Goal: Use online tool/utility: Utilize a website feature to perform a specific function

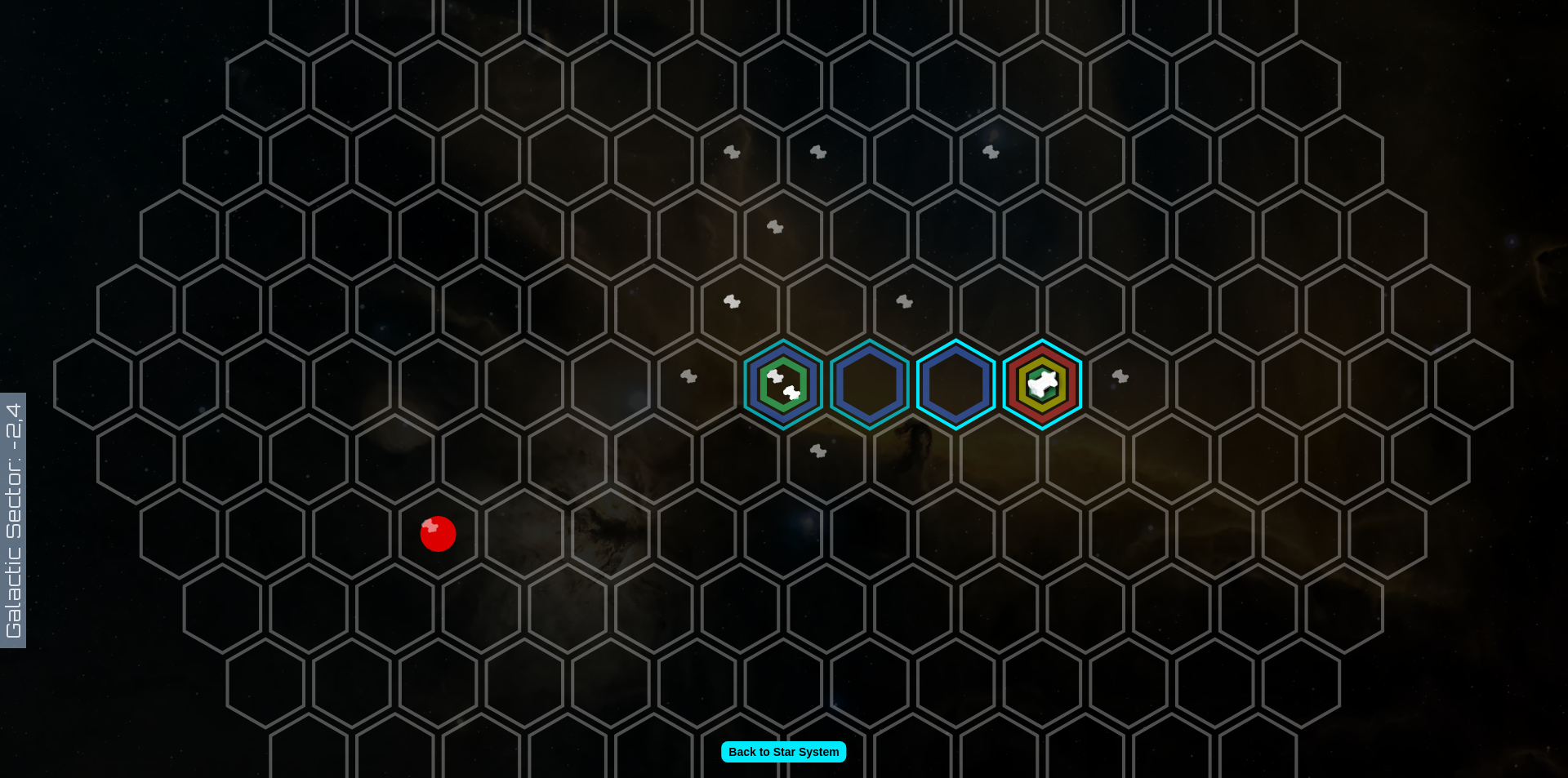
scroll to position [489, 0]
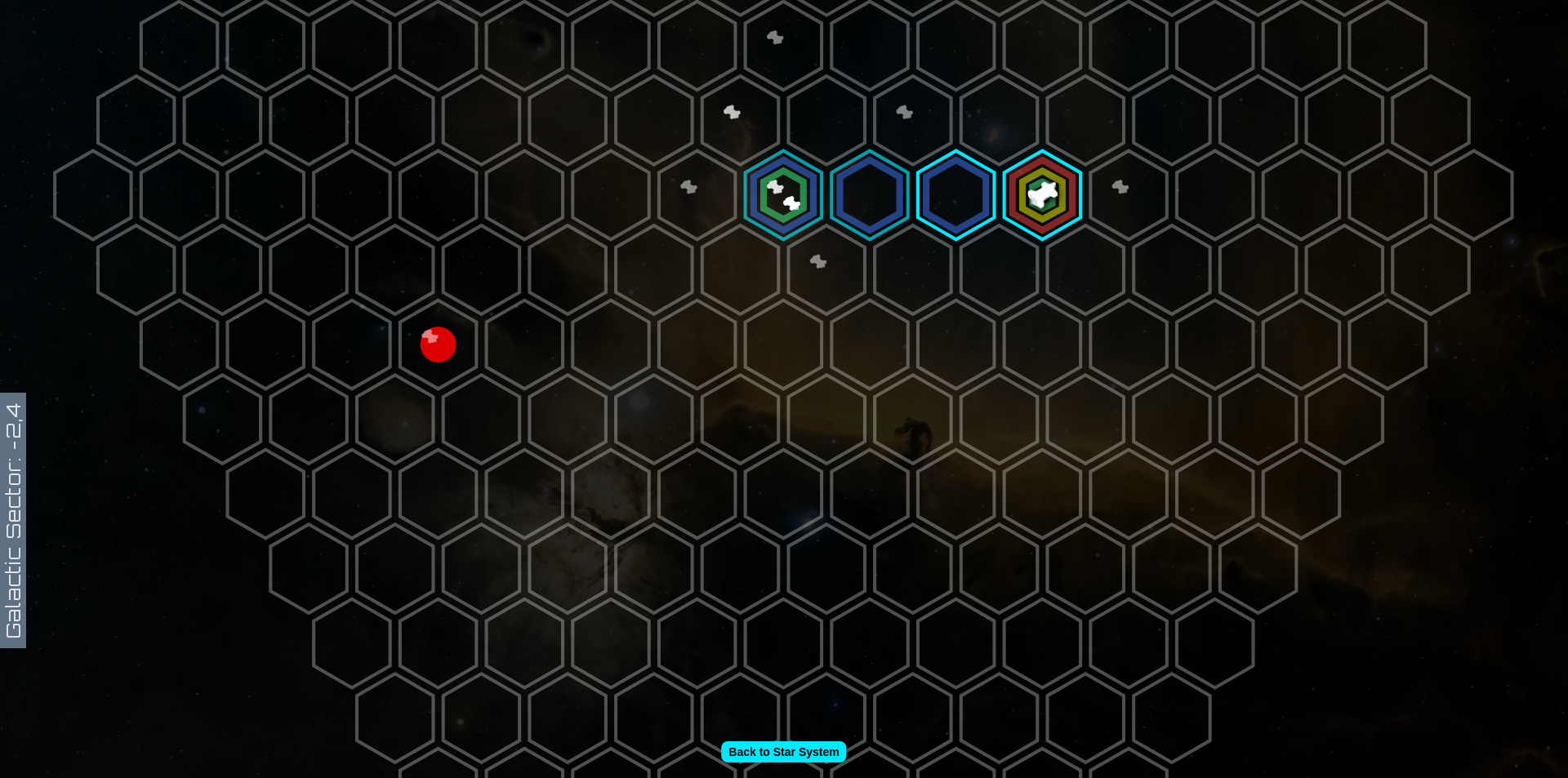
click at [728, 127] on polygon at bounding box center [739, 120] width 76 height 89
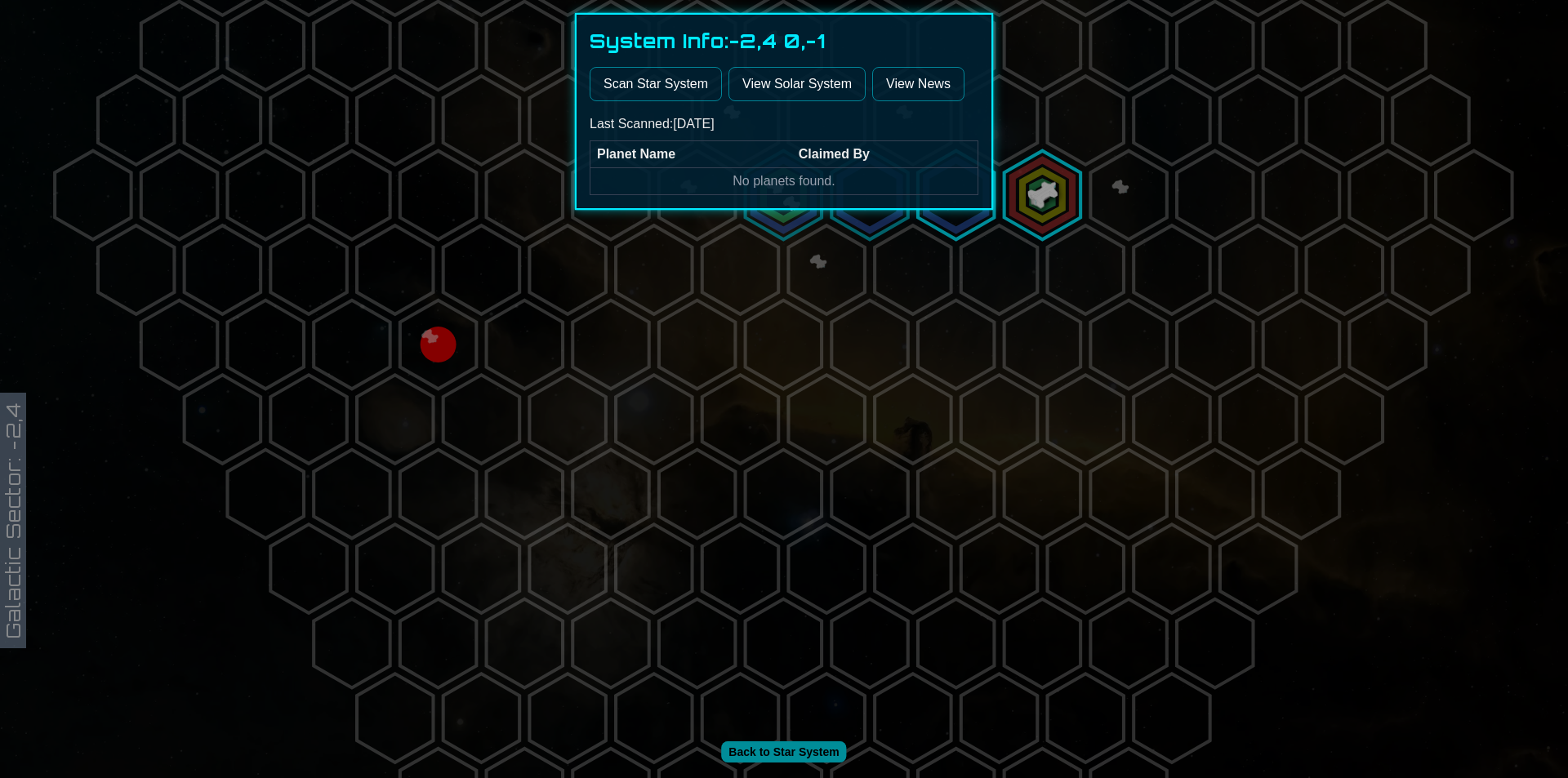
click at [687, 90] on button "Scan Star System" at bounding box center [656, 83] width 132 height 34
click at [684, 255] on div at bounding box center [784, 389] width 1568 height 778
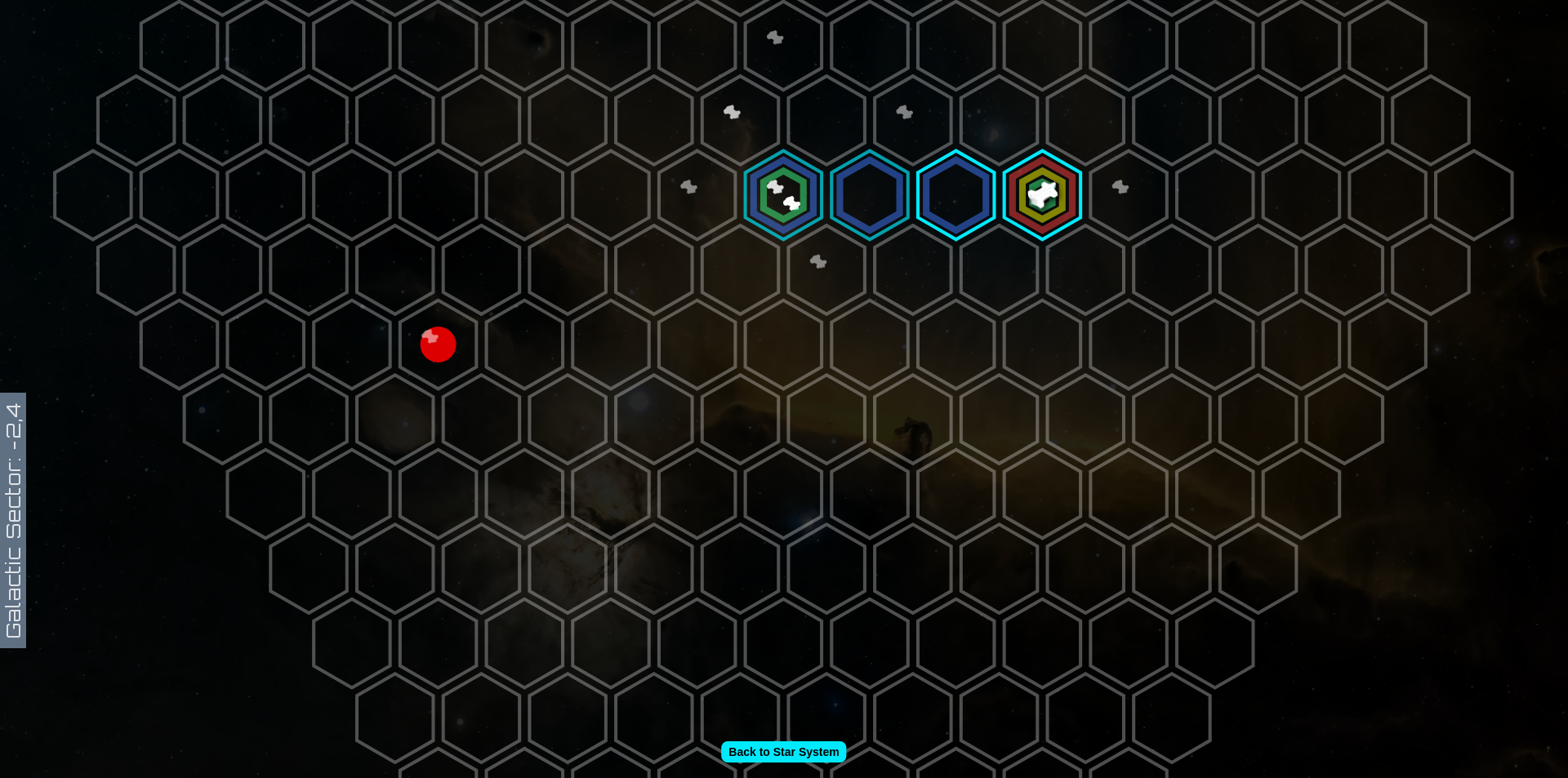
click at [694, 177] on polygon at bounding box center [697, 196] width 76 height 89
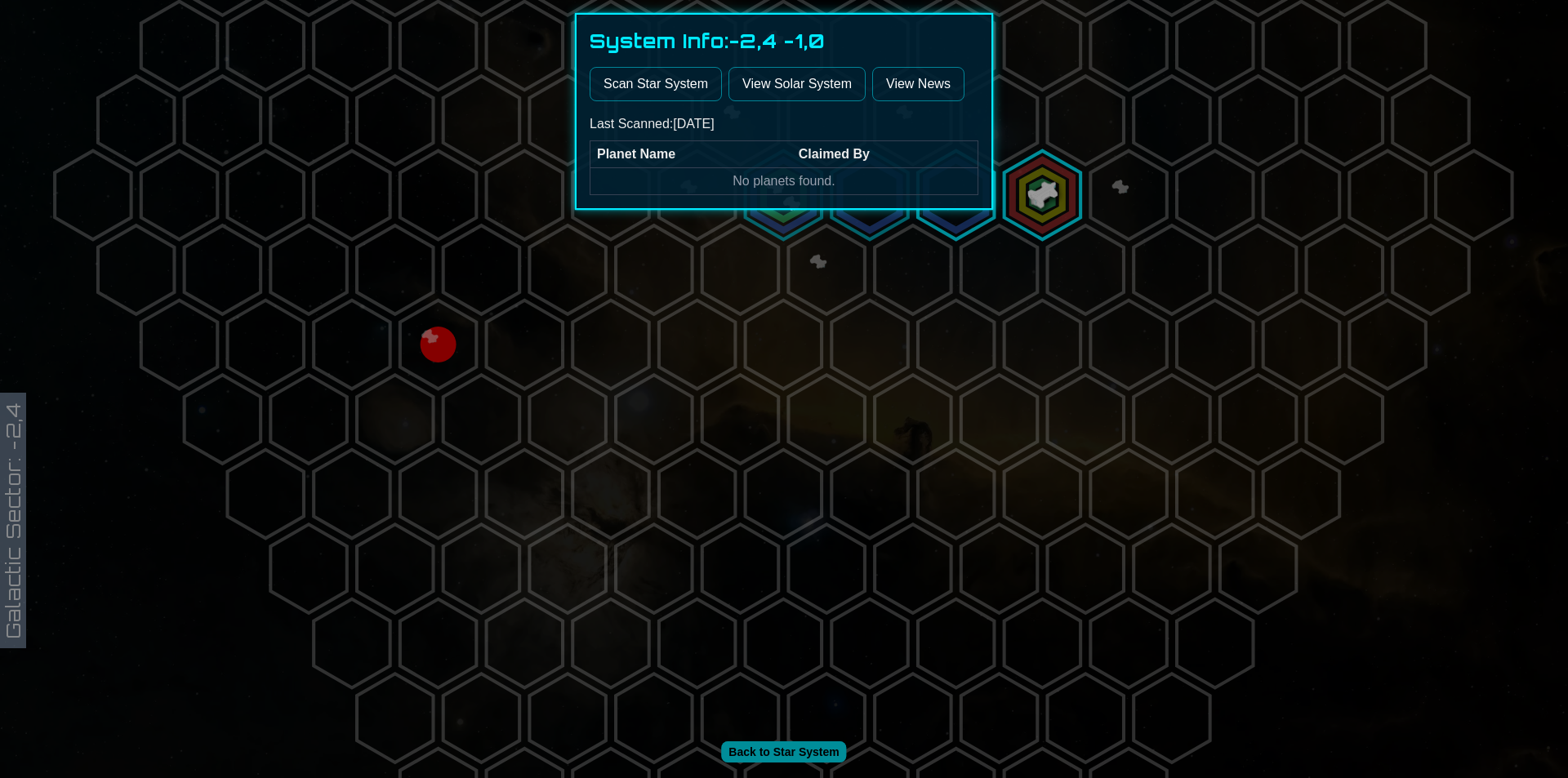
click at [651, 82] on button "Scan Star System" at bounding box center [656, 83] width 132 height 34
click at [1124, 220] on div at bounding box center [784, 389] width 1568 height 778
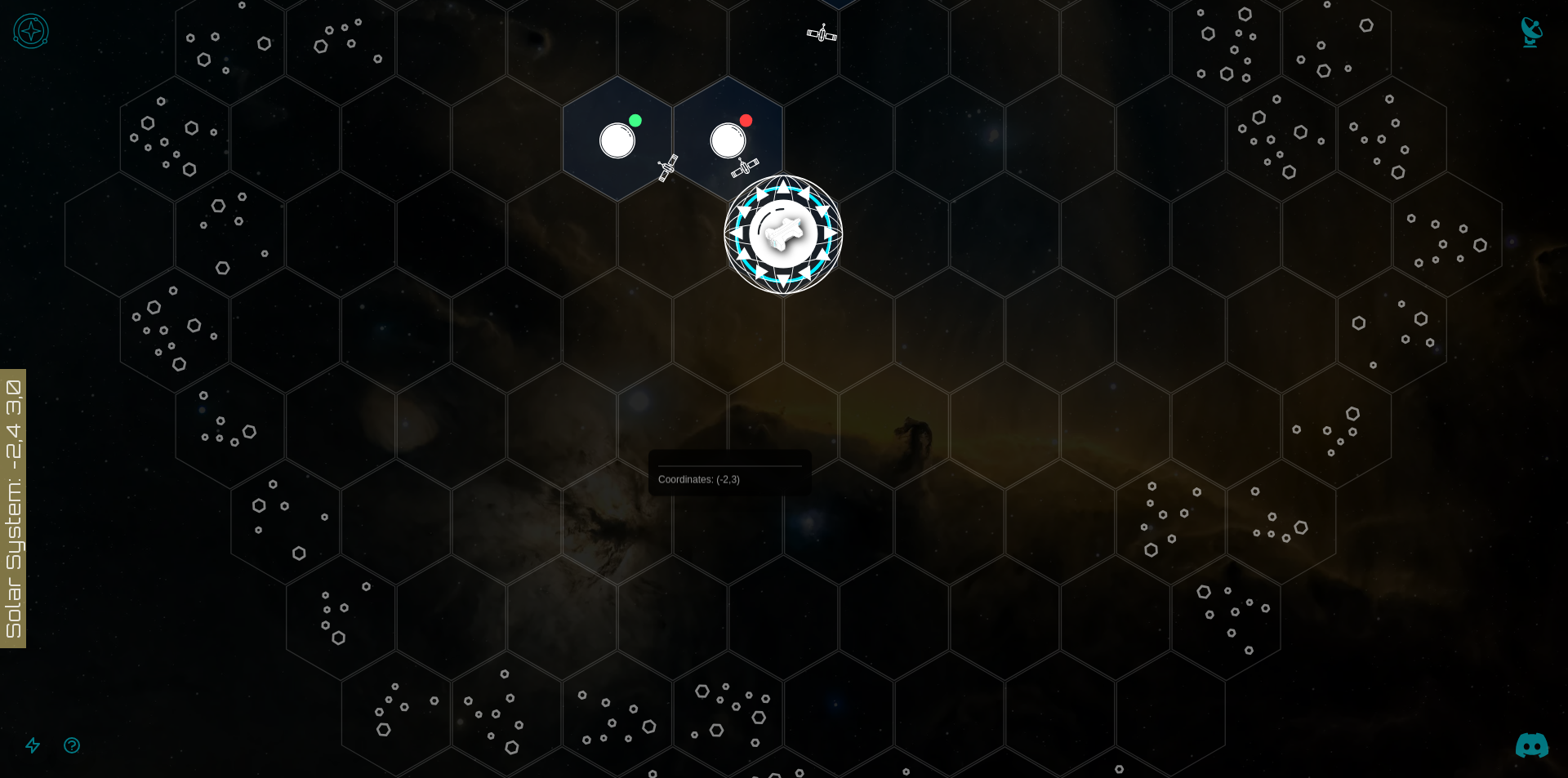
scroll to position [489, 0]
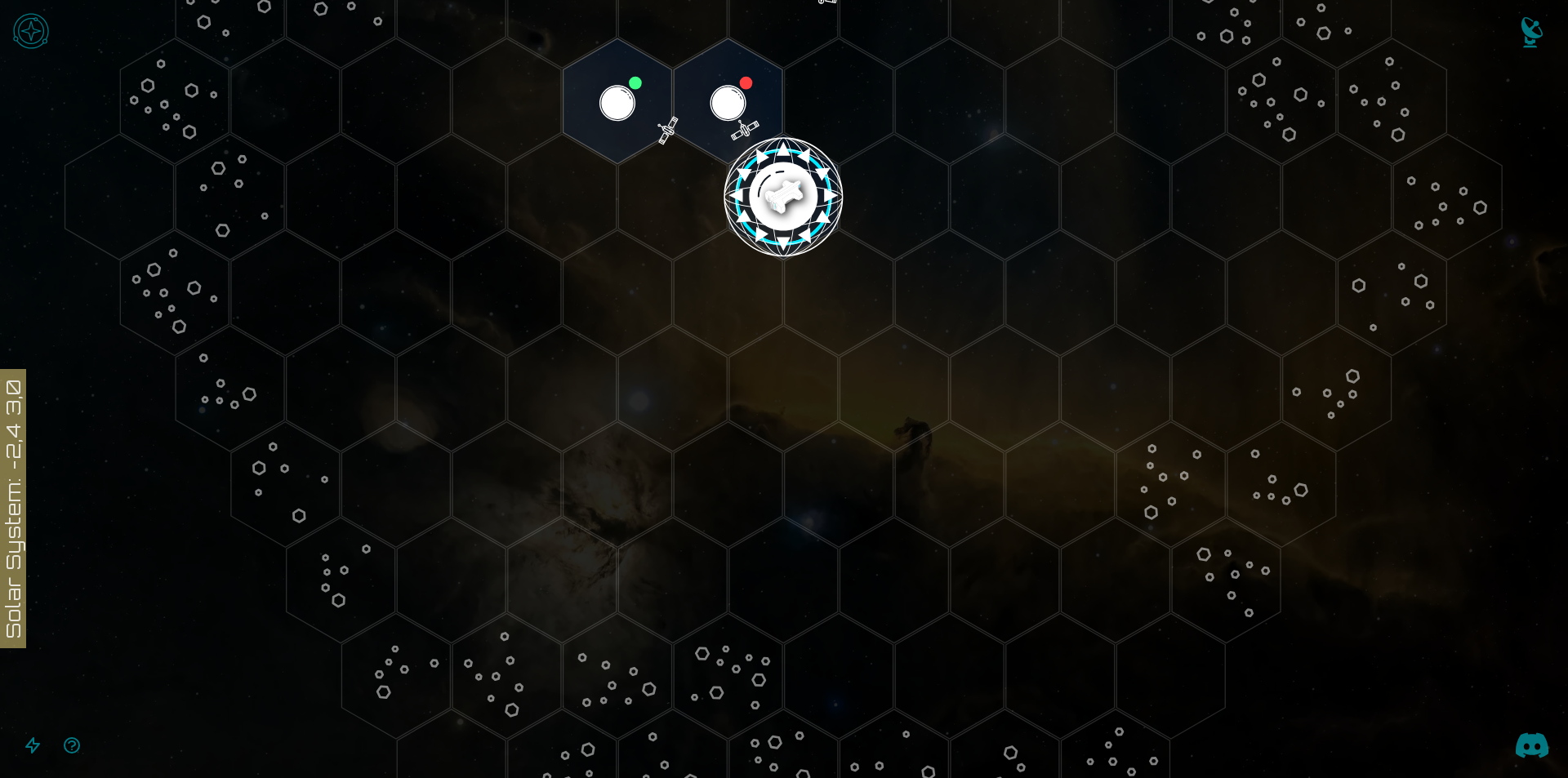
click at [793, 194] on image at bounding box center [783, 196] width 128 height 128
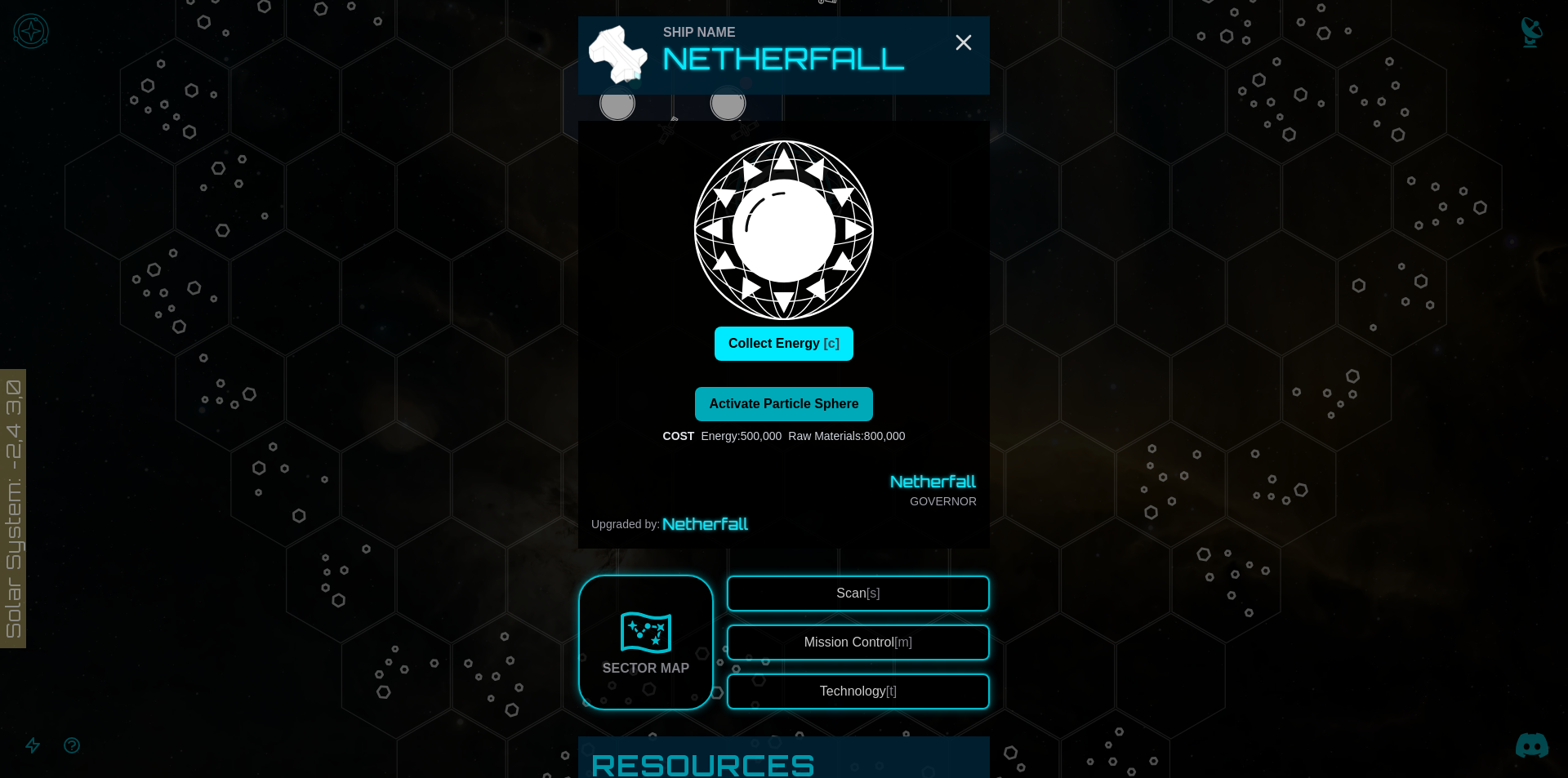
click at [807, 407] on span "Activate Particle Sphere" at bounding box center [784, 403] width 150 height 14
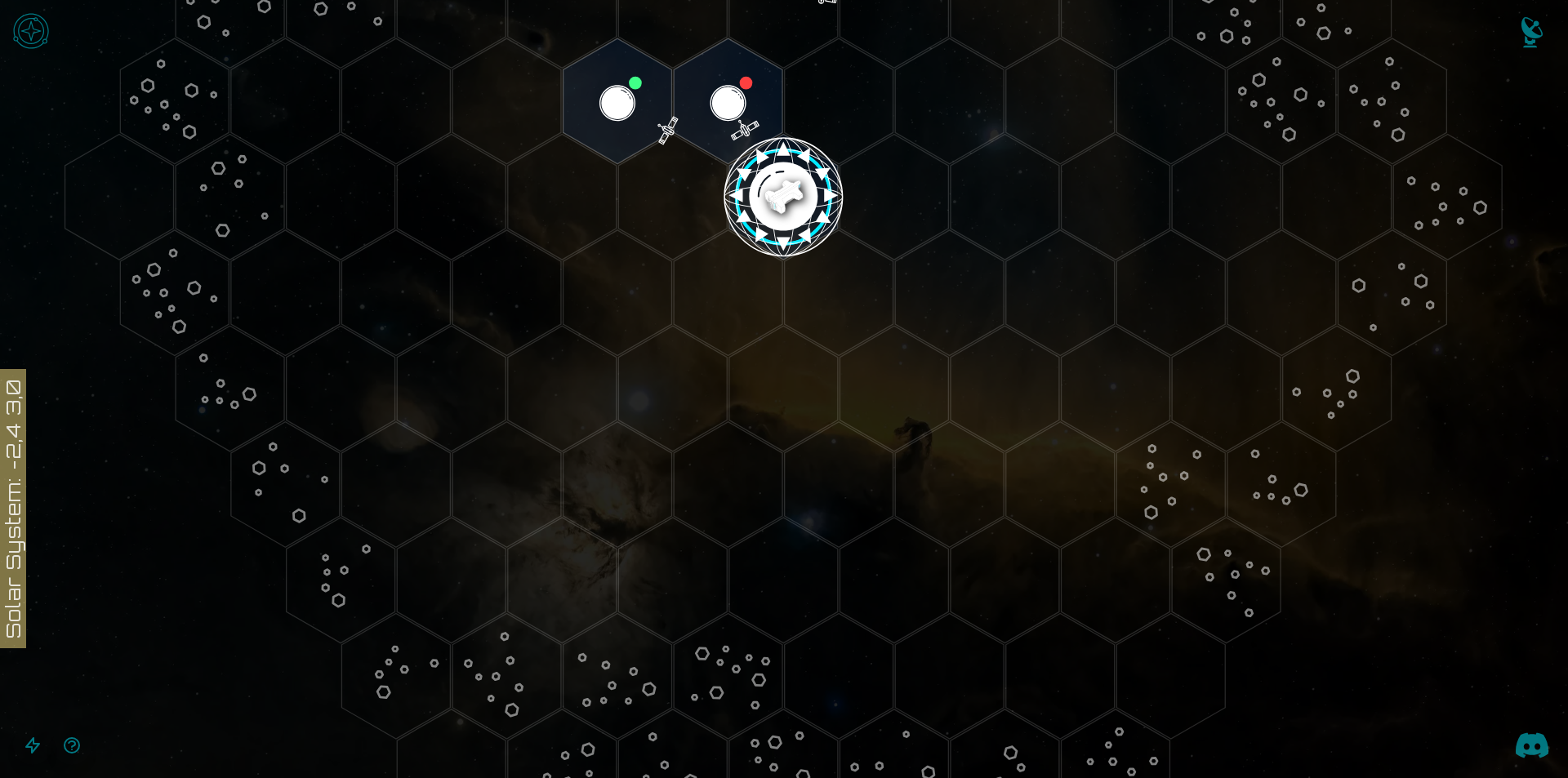
click at [797, 194] on image at bounding box center [783, 196] width 128 height 128
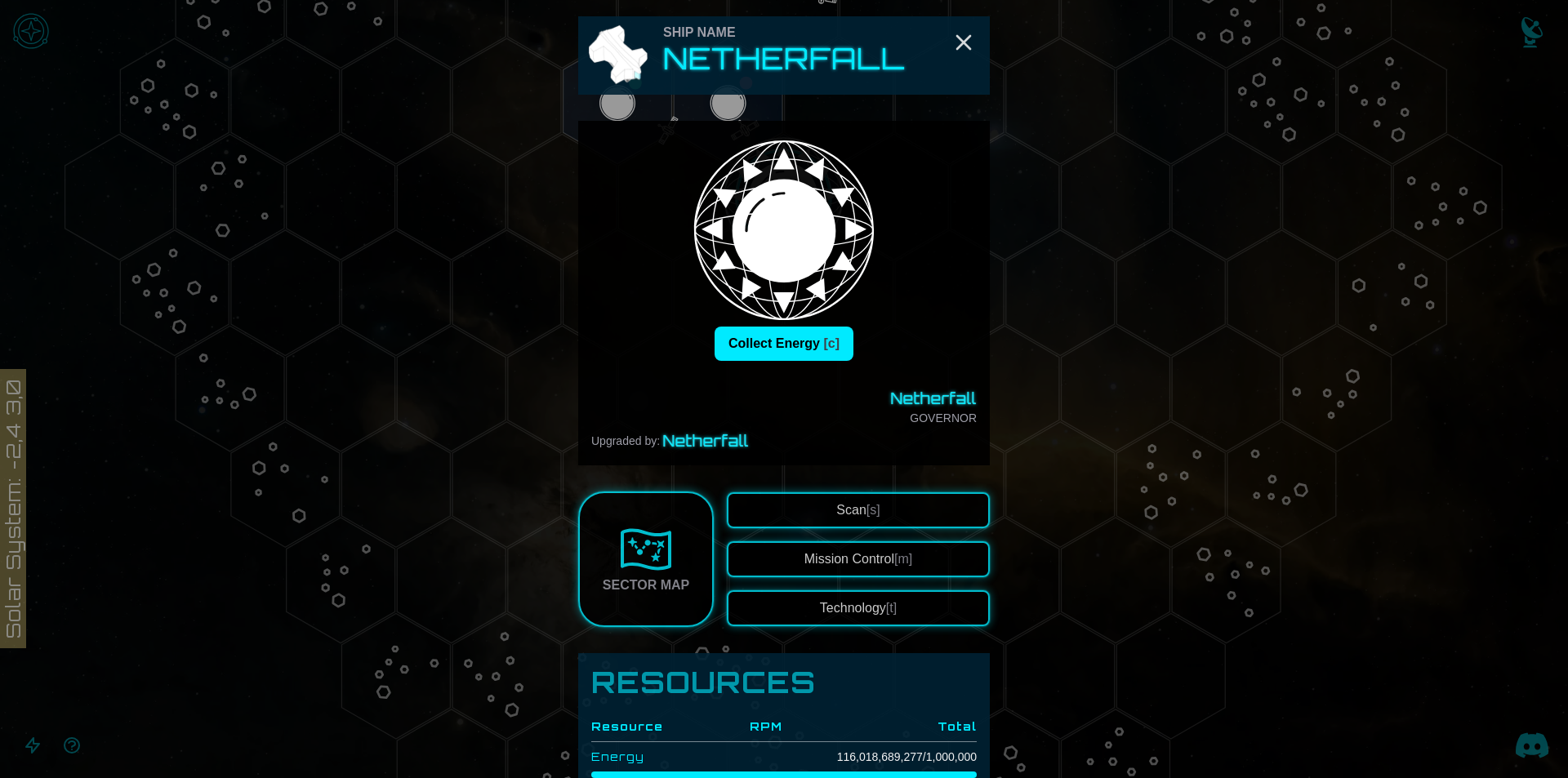
click at [1101, 453] on div at bounding box center [784, 389] width 1568 height 778
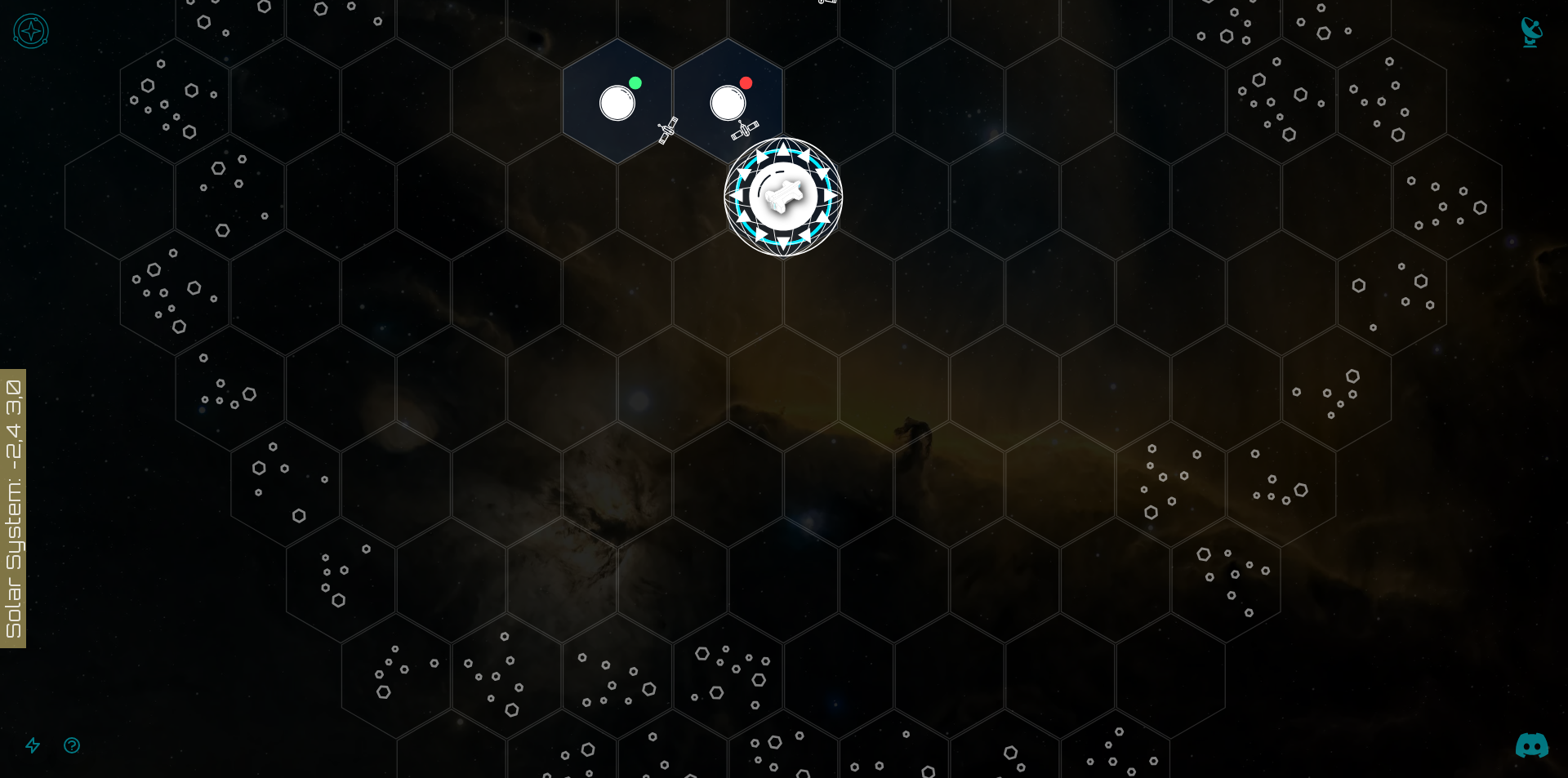
click at [826, 83] on polygon "Hex at coordinates 1,-1, clickable" at bounding box center [838, 101] width 109 height 126
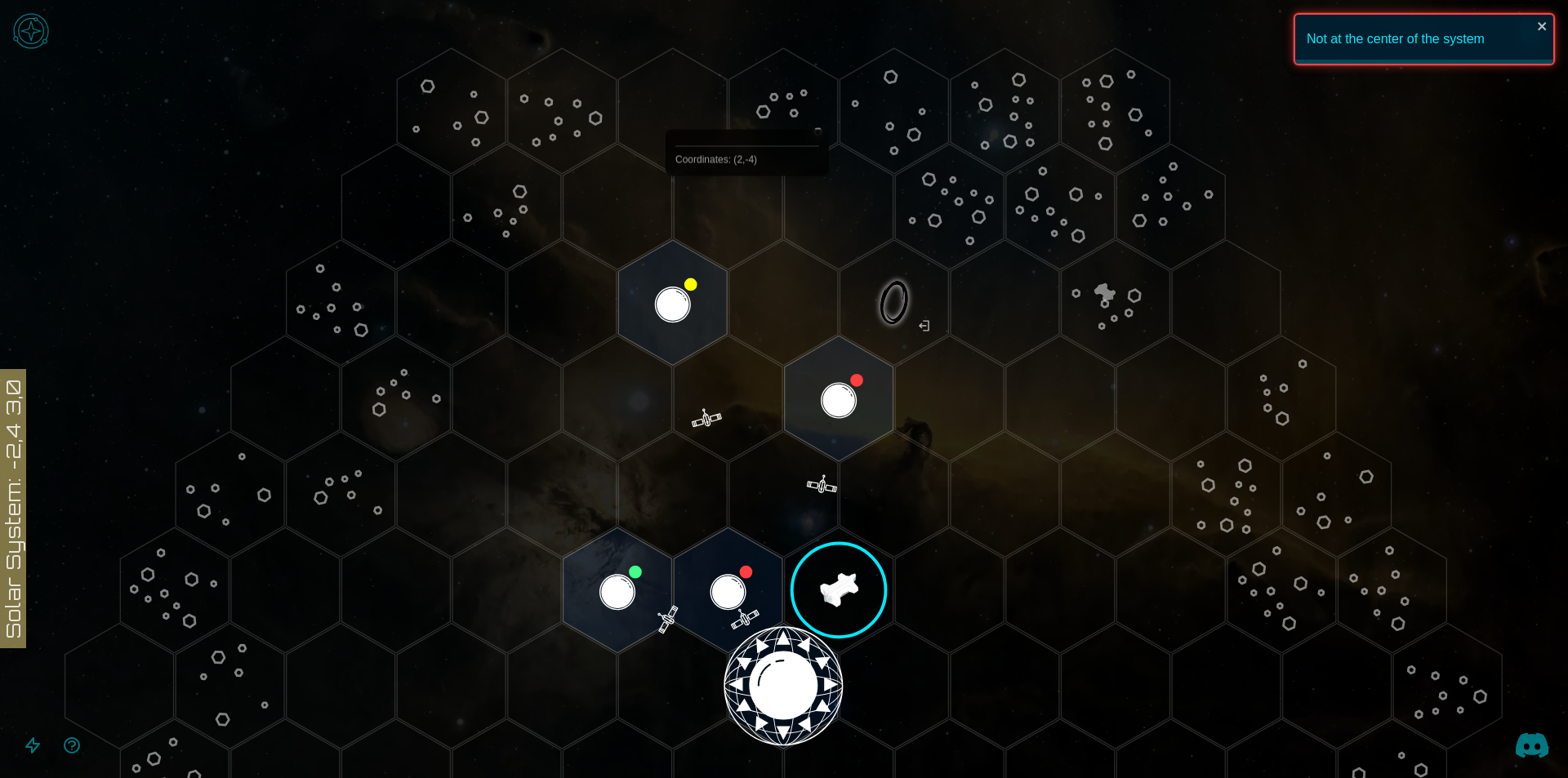
scroll to position [0, 0]
